Goal: Task Accomplishment & Management: Use online tool/utility

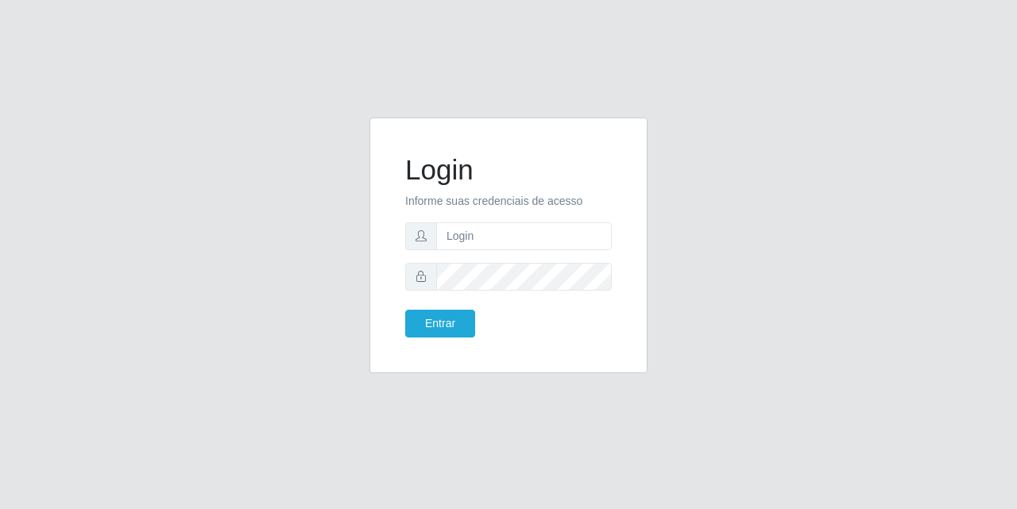
click at [490, 250] on form "Login Informe suas credenciais de acesso Entrar" at bounding box center [508, 245] width 207 height 184
click at [502, 237] on input "text" at bounding box center [524, 236] width 176 height 28
type input "[EMAIL_ADDRESS][DOMAIN_NAME]"
click at [445, 334] on button "Entrar" at bounding box center [440, 324] width 70 height 28
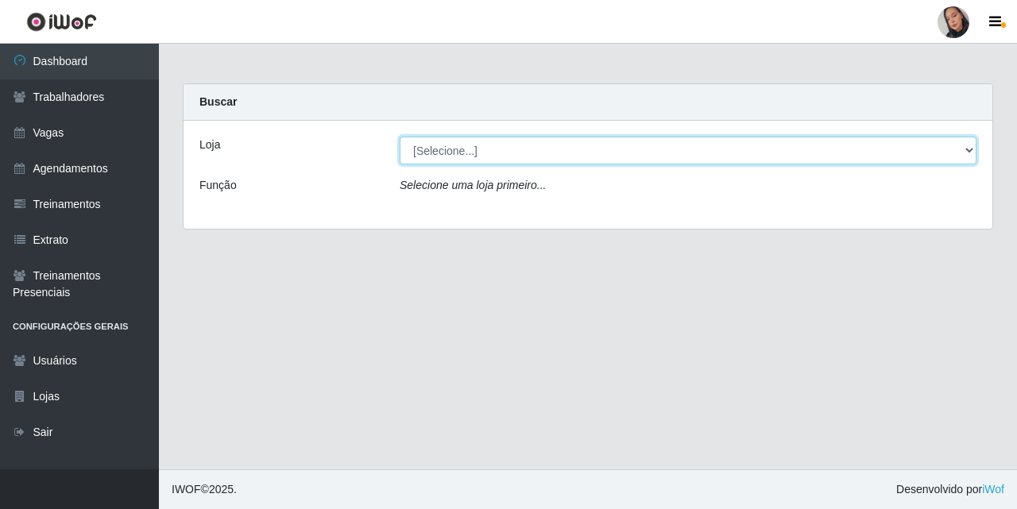
click at [498, 152] on select "[Selecione...] Supermercado [GEOGRAPHIC_DATA]" at bounding box center [688, 151] width 577 height 28
select select "165"
click at [400, 137] on select "[Selecione...] Supermercado [GEOGRAPHIC_DATA]" at bounding box center [688, 151] width 577 height 28
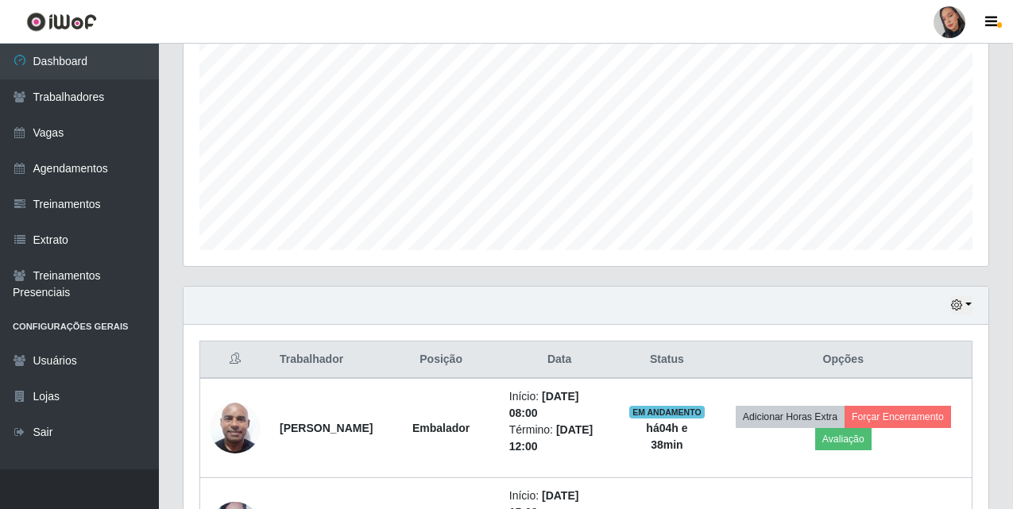
scroll to position [461, 0]
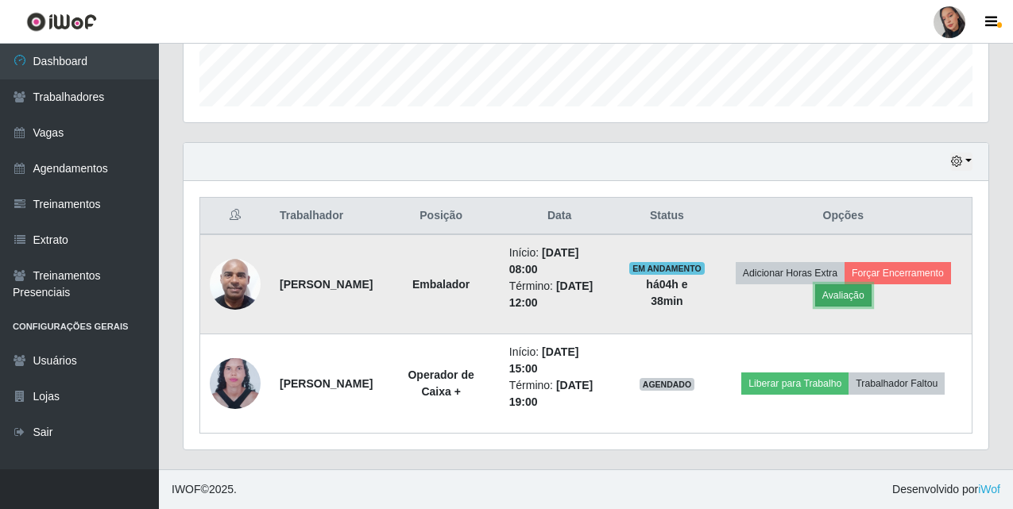
click at [871, 297] on button "Avaliação" at bounding box center [843, 295] width 56 height 22
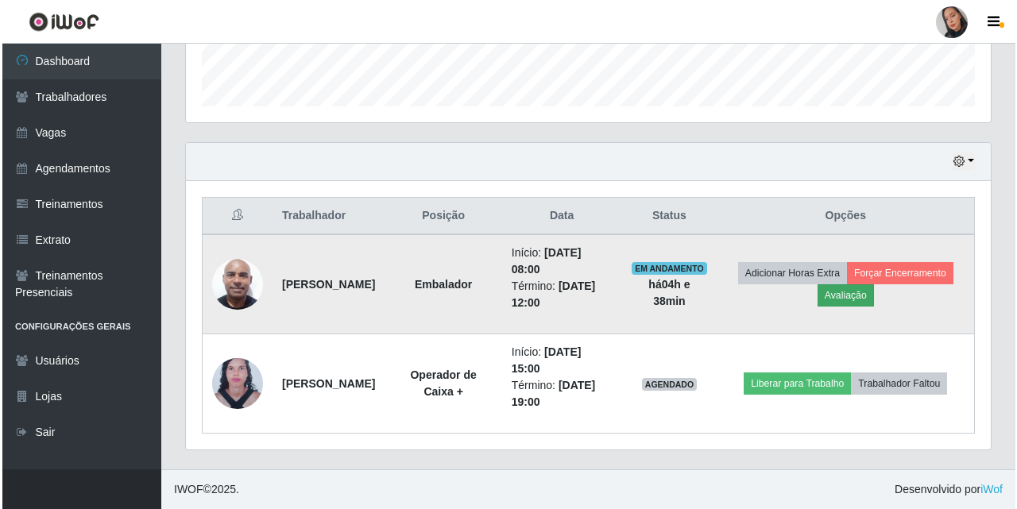
scroll to position [330, 797]
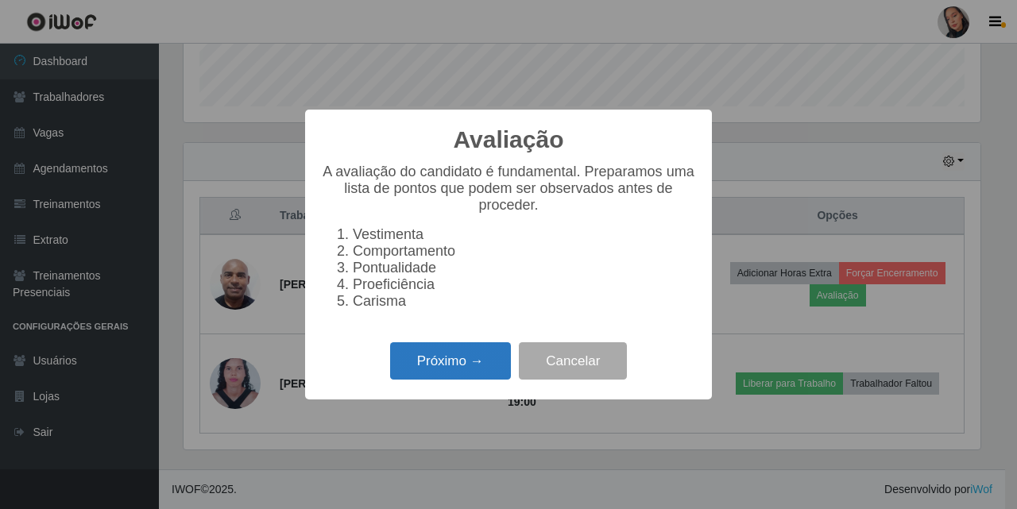
click at [424, 376] on button "Próximo →" at bounding box center [450, 360] width 121 height 37
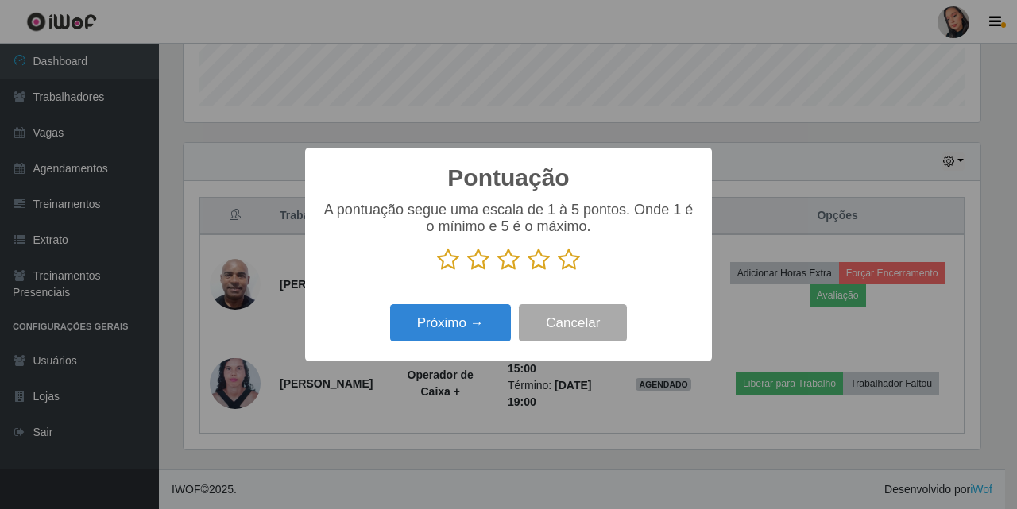
click at [567, 268] on icon at bounding box center [569, 260] width 22 height 24
click at [558, 272] on input "radio" at bounding box center [558, 272] width 0 height 0
drag, startPoint x: 438, startPoint y: 350, endPoint x: 434, endPoint y: 331, distance: 19.5
click at [438, 350] on div "Pontuação × A pontuação segue uma escala de 1 à 5 pontos. Onde 1 é o mínimo e 5…" at bounding box center [508, 255] width 407 height 214
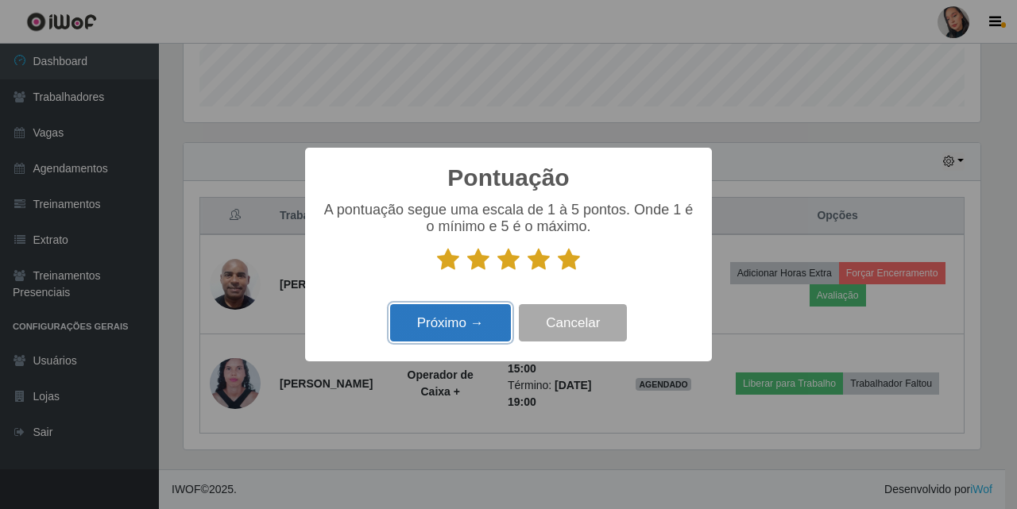
click at [434, 330] on button "Próximo →" at bounding box center [450, 322] width 121 height 37
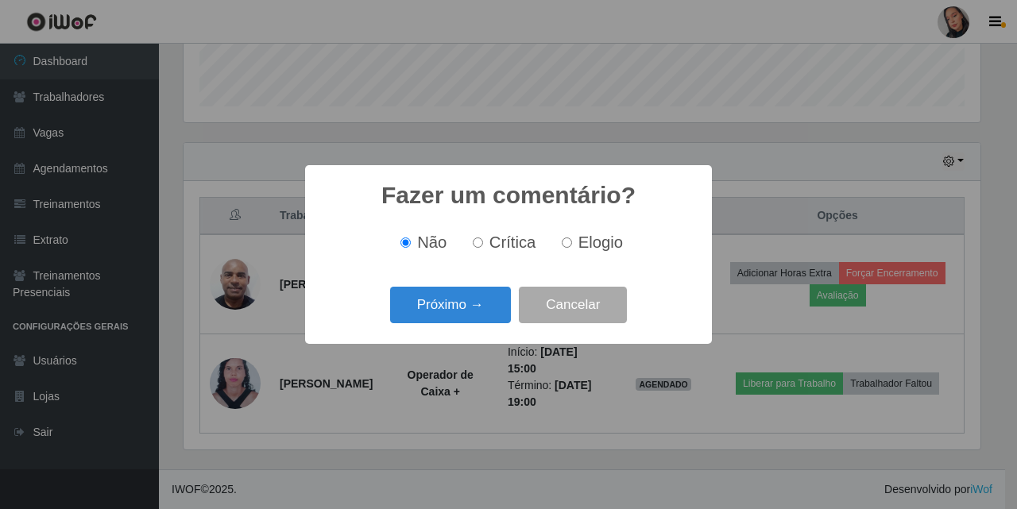
click at [433, 331] on div "Fazer um comentário? × Não Crítica Elogio Próximo → Cancelar" at bounding box center [508, 254] width 407 height 178
click at [435, 299] on button "Próximo →" at bounding box center [450, 305] width 121 height 37
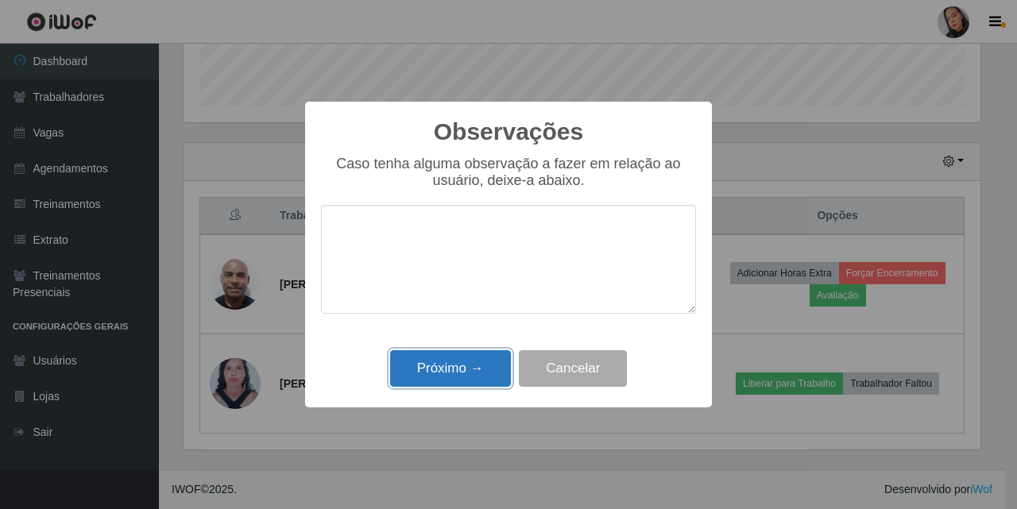
click at [463, 376] on button "Próximo →" at bounding box center [450, 368] width 121 height 37
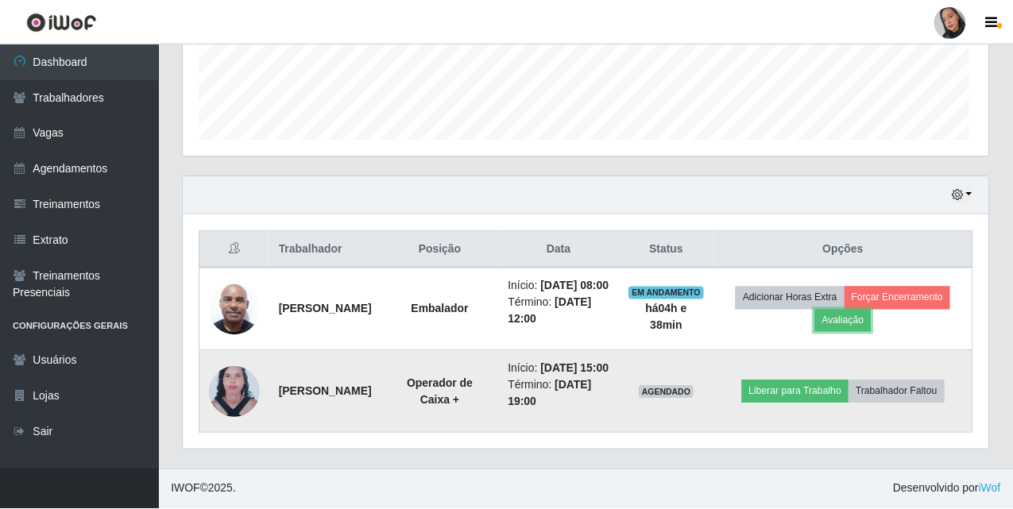
scroll to position [330, 805]
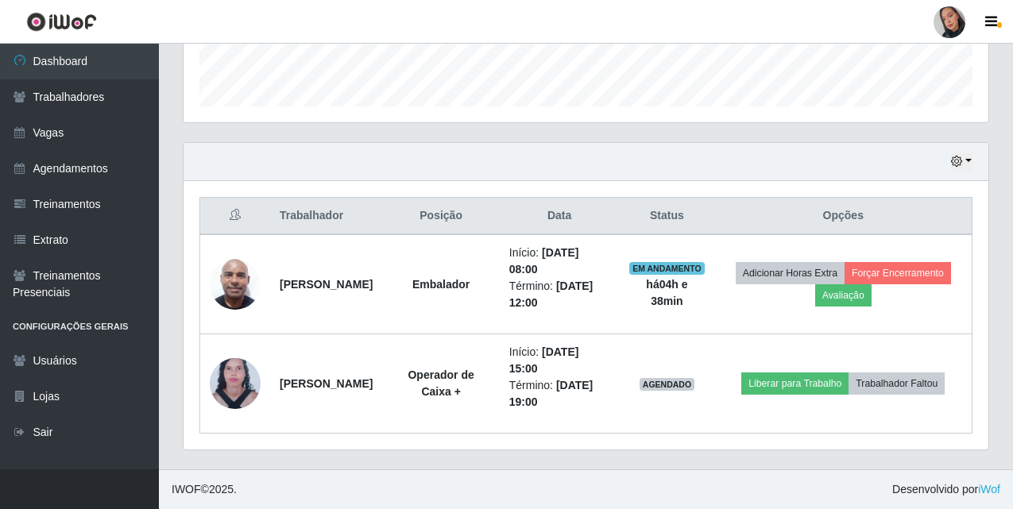
click at [948, 29] on div at bounding box center [949, 22] width 32 height 32
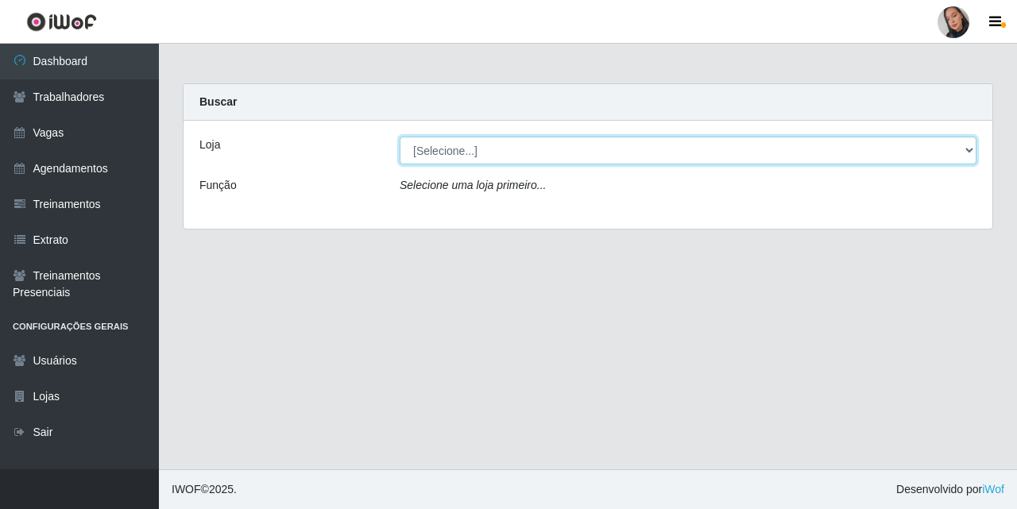
click at [575, 154] on select "[Selecione...] Supermercado [GEOGRAPHIC_DATA]" at bounding box center [688, 151] width 577 height 28
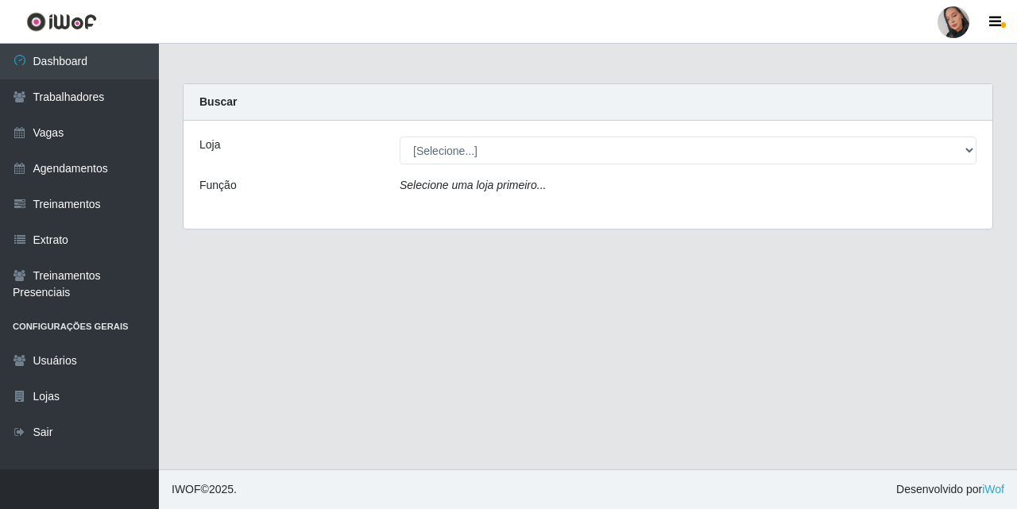
drag, startPoint x: 597, startPoint y: 212, endPoint x: 593, endPoint y: 200, distance: 12.6
click at [597, 212] on div "Loja [Selecione...] Supermercado São Sebastião - Unidade Camalaú Função Selecio…" at bounding box center [587, 175] width 809 height 108
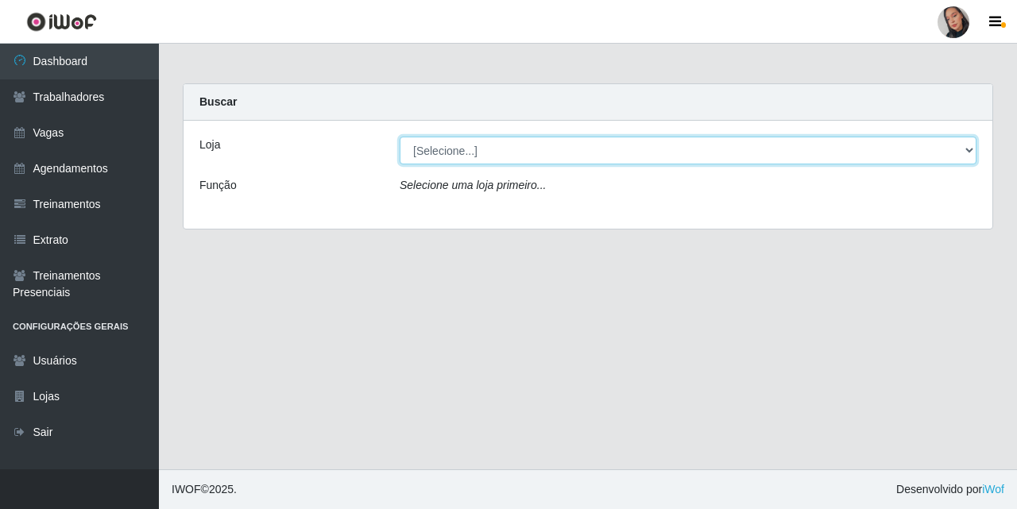
click at [597, 153] on select "[Selecione...] Supermercado [GEOGRAPHIC_DATA]" at bounding box center [688, 151] width 577 height 28
select select "165"
click at [400, 137] on select "[Selecione...] Supermercado [GEOGRAPHIC_DATA]" at bounding box center [688, 151] width 577 height 28
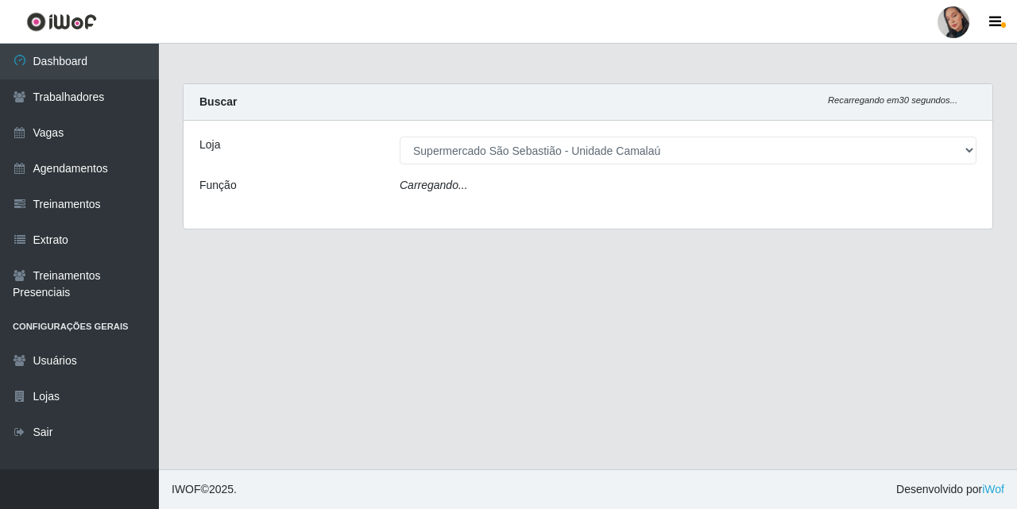
click at [596, 191] on div "Carregando..." at bounding box center [688, 188] width 600 height 23
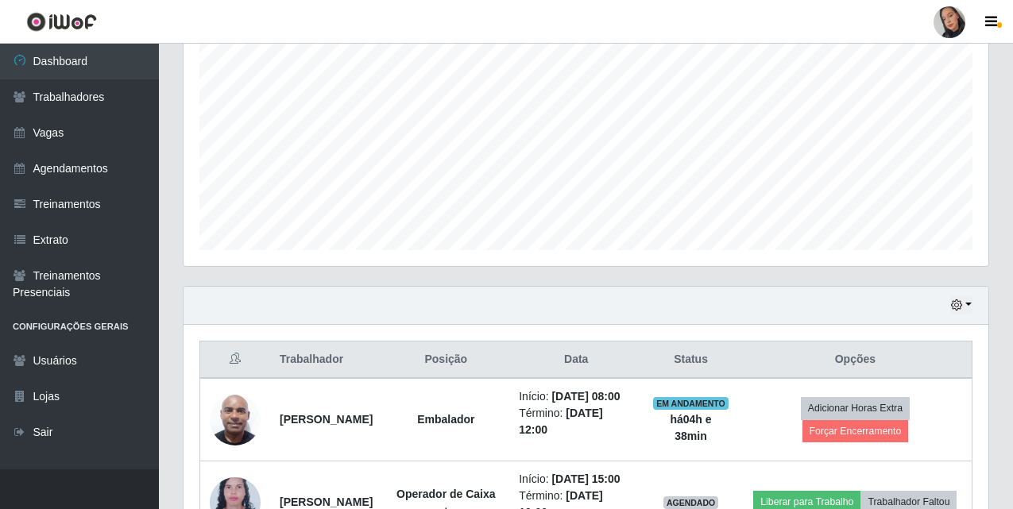
scroll to position [461, 0]
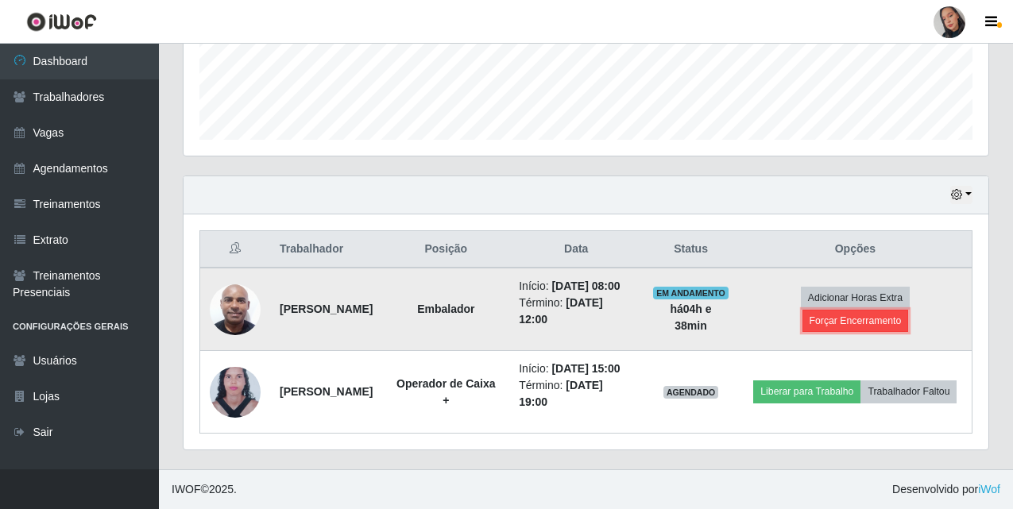
click at [846, 310] on button "Forçar Encerramento" at bounding box center [855, 321] width 106 height 22
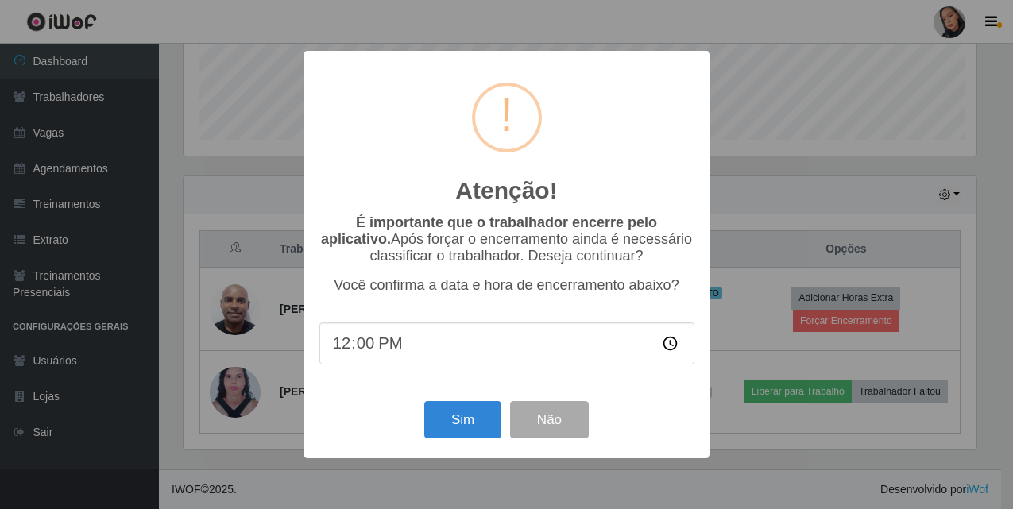
scroll to position [330, 797]
click at [485, 428] on button "Sim" at bounding box center [464, 419] width 77 height 37
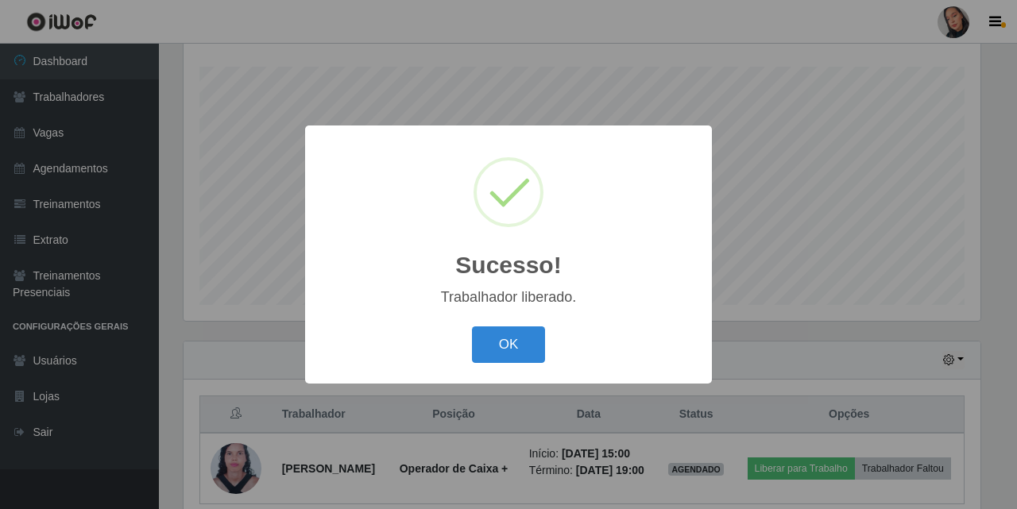
drag, startPoint x: 534, startPoint y: 338, endPoint x: 619, endPoint y: 288, distance: 98.6
click at [534, 339] on button "OK" at bounding box center [509, 344] width 74 height 37
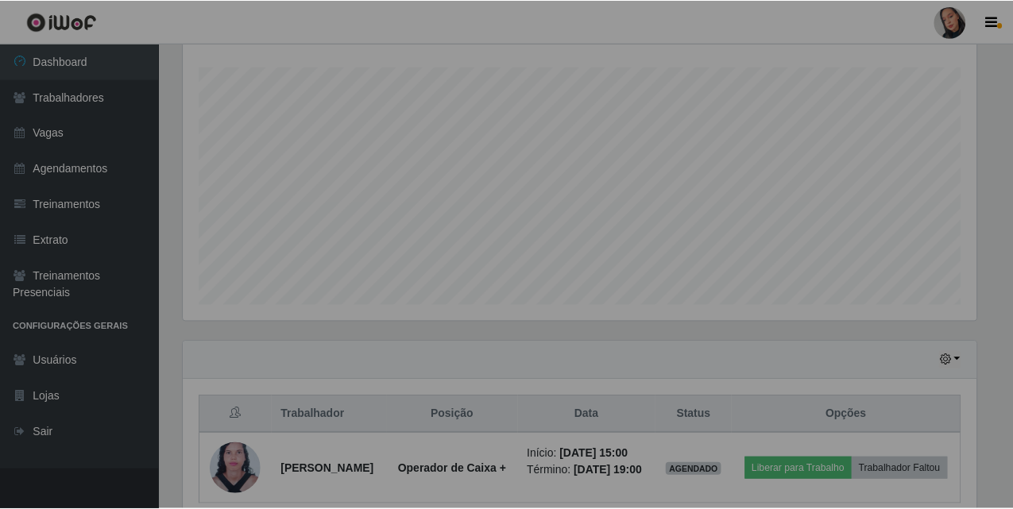
scroll to position [330, 805]
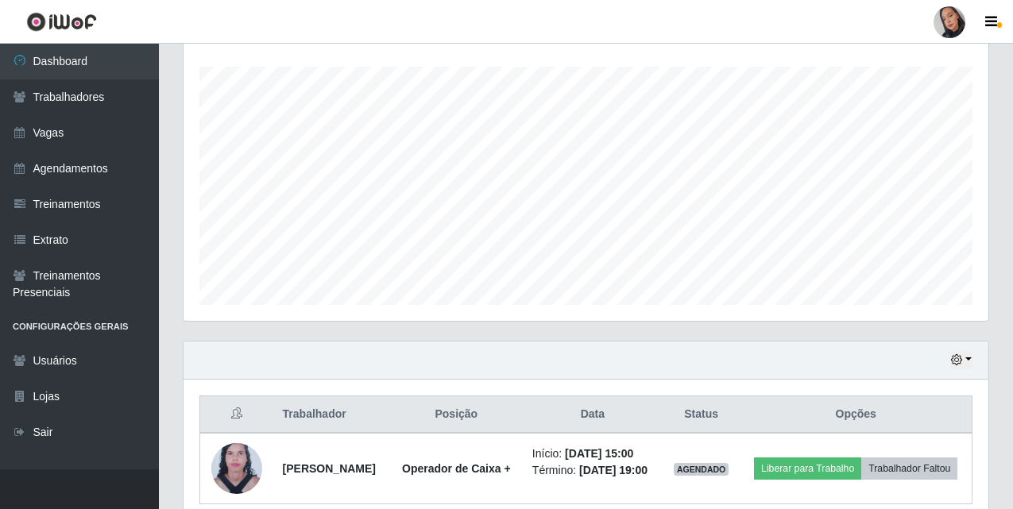
click at [956, 25] on div at bounding box center [949, 22] width 32 height 32
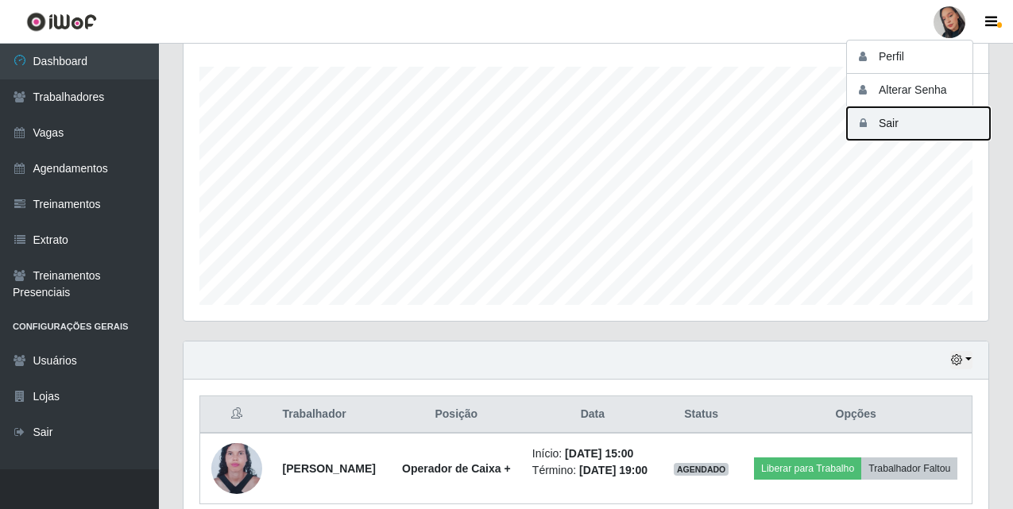
click at [905, 129] on button "Sair" at bounding box center [918, 123] width 143 height 33
